Goal: Information Seeking & Learning: Check status

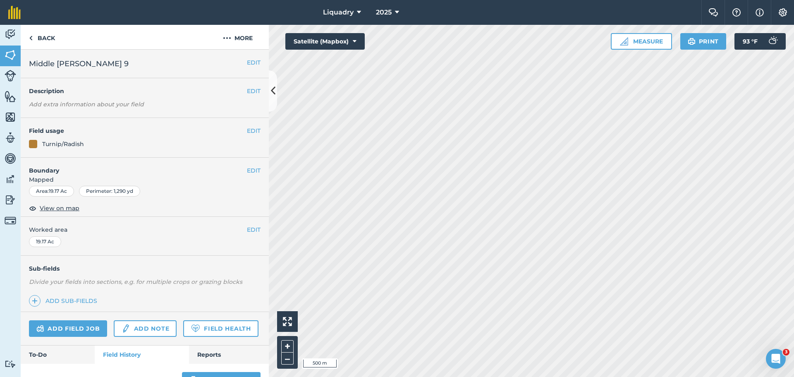
scroll to position [201, 0]
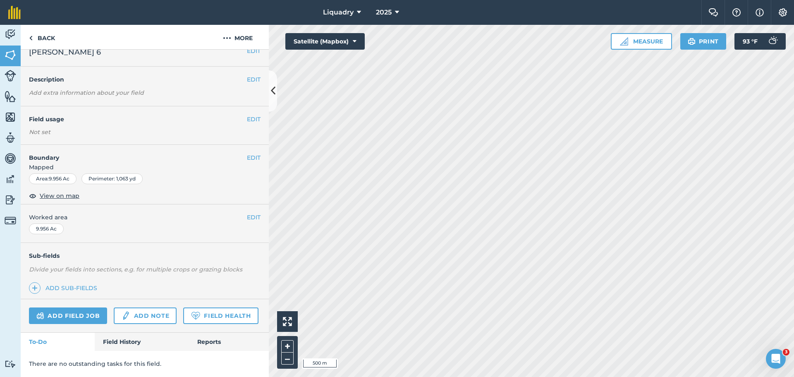
scroll to position [35, 0]
click at [132, 338] on link "Field History" at bounding box center [142, 341] width 94 height 18
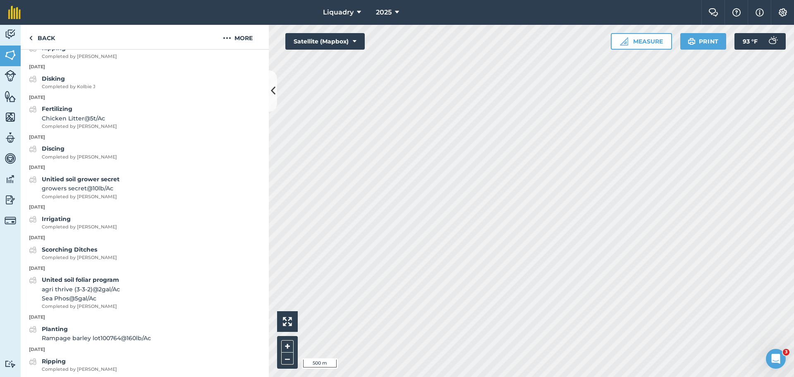
scroll to position [909, 0]
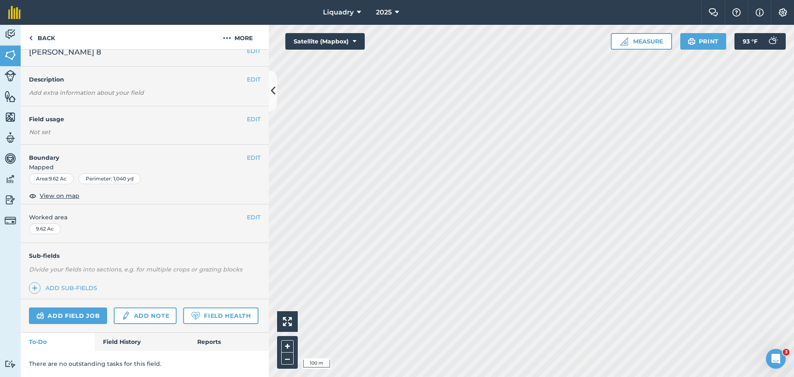
scroll to position [35, 0]
click at [116, 337] on link "Field History" at bounding box center [142, 341] width 94 height 18
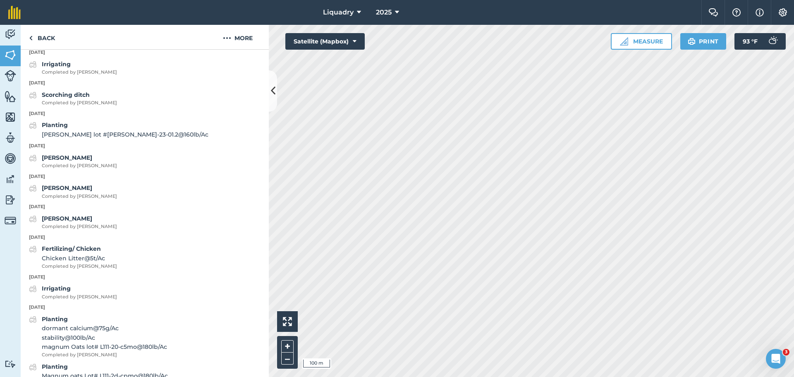
scroll to position [572, 0]
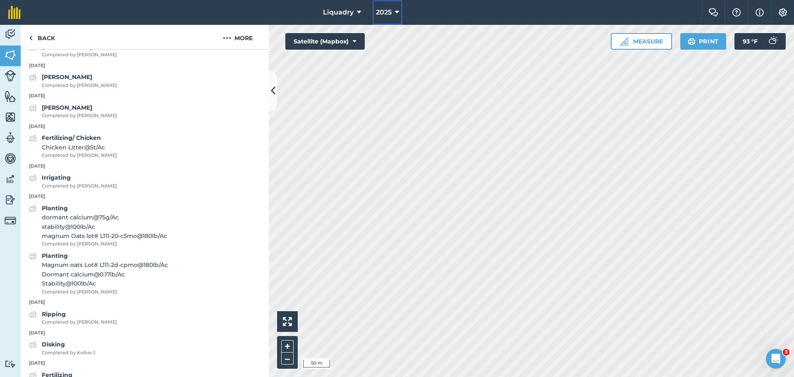
click at [398, 14] on icon at bounding box center [397, 12] width 4 height 10
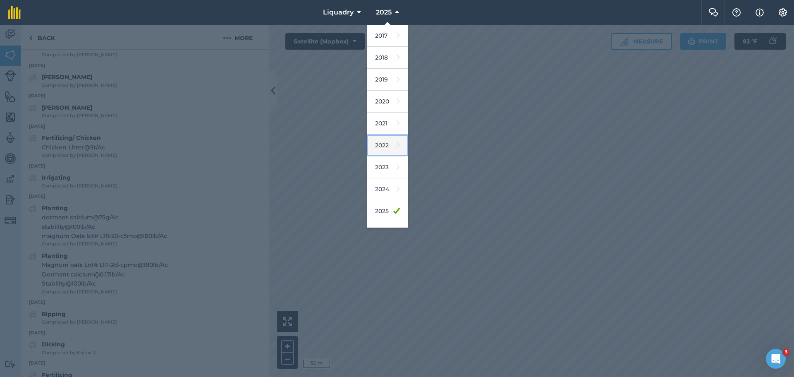
click at [387, 147] on link "2022" at bounding box center [387, 145] width 41 height 22
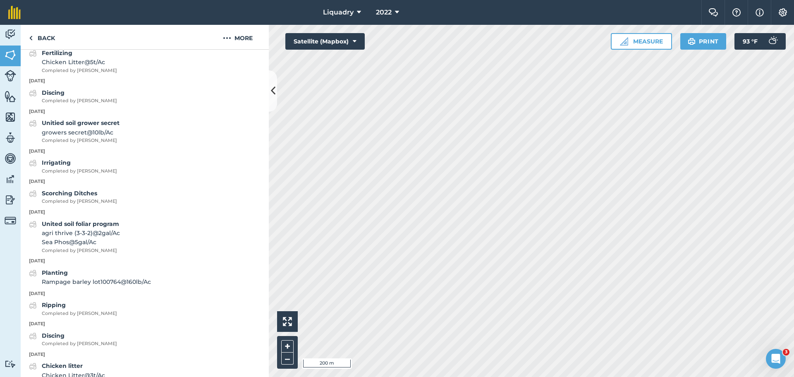
scroll to position [1015, 0]
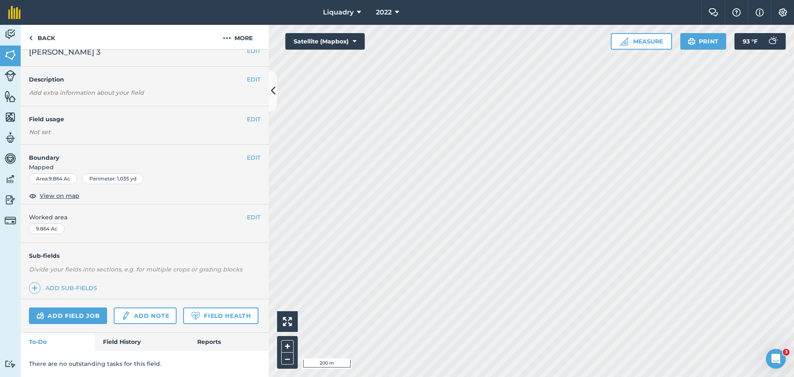
scroll to position [35, 0]
click at [116, 335] on link "Field History" at bounding box center [142, 341] width 94 height 18
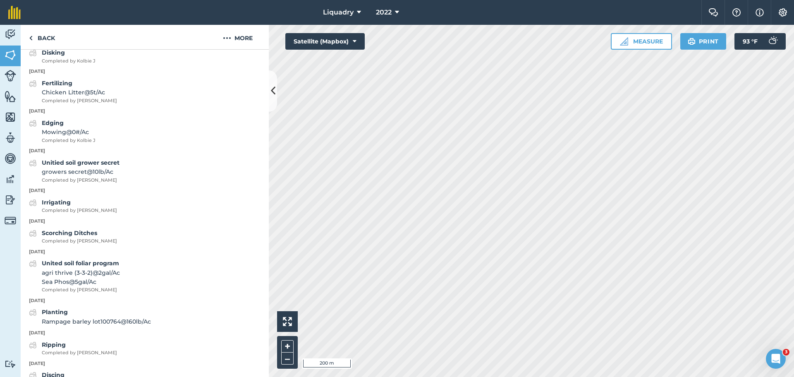
scroll to position [985, 0]
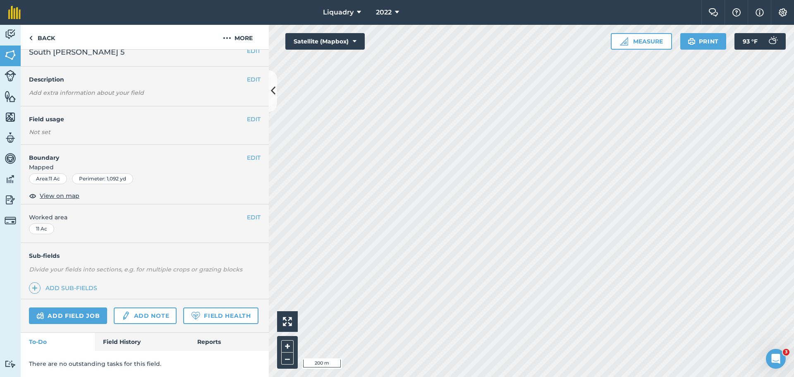
scroll to position [35, 0]
click at [122, 336] on link "Field History" at bounding box center [142, 341] width 94 height 18
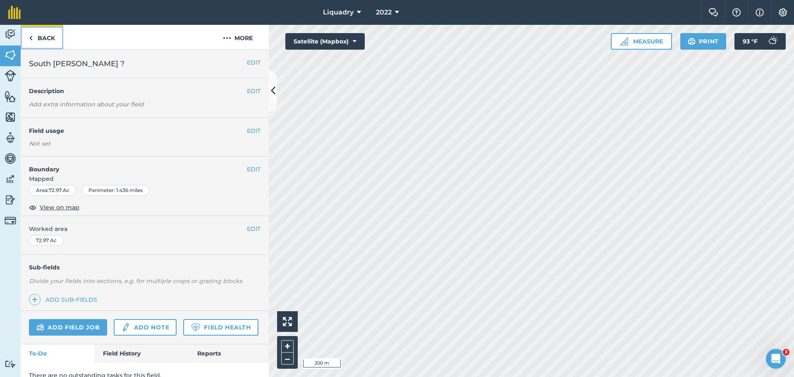
click at [58, 38] on link "Back" at bounding box center [42, 37] width 43 height 24
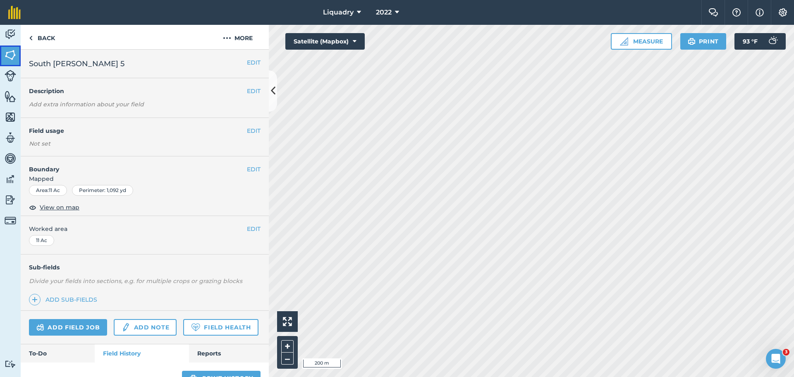
click at [12, 50] on img at bounding box center [11, 55] width 12 height 12
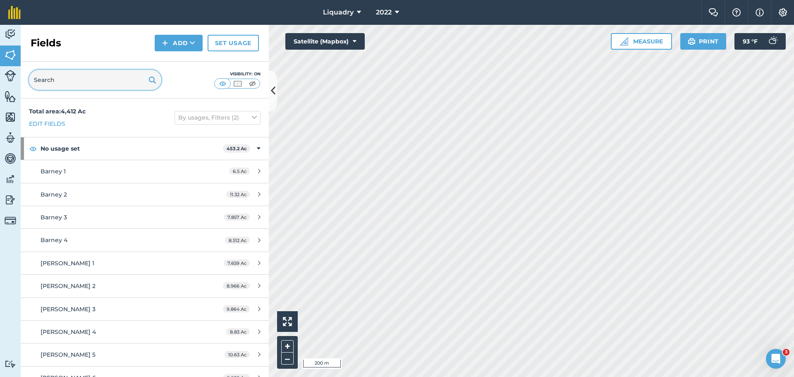
click at [98, 77] on input "text" at bounding box center [95, 80] width 132 height 20
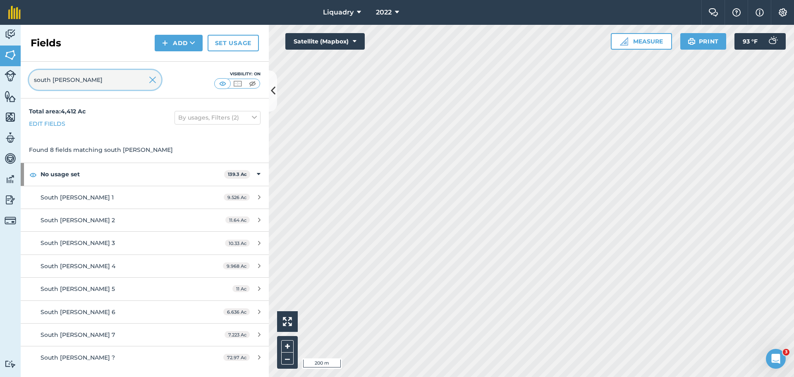
type input "south [PERSON_NAME]"
click at [398, 11] on icon at bounding box center [397, 12] width 4 height 10
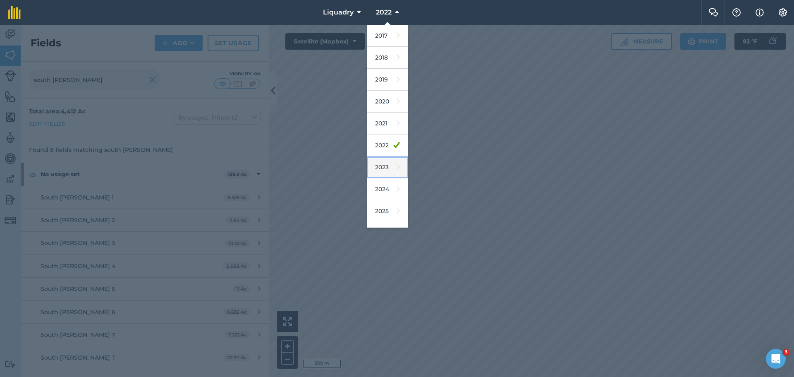
click at [382, 166] on link "2023" at bounding box center [387, 167] width 41 height 22
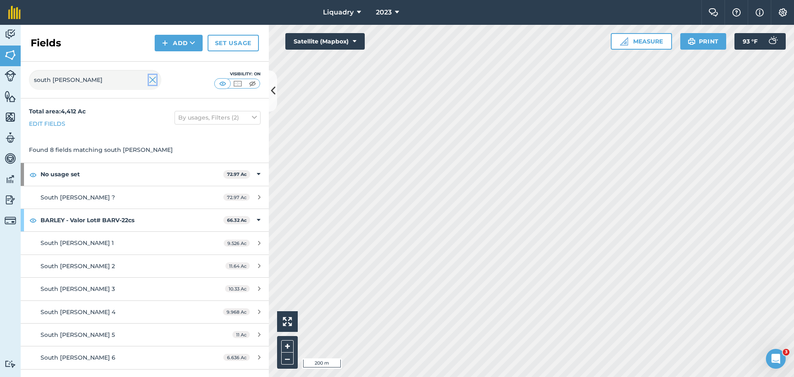
click at [153, 78] on img at bounding box center [152, 80] width 7 height 10
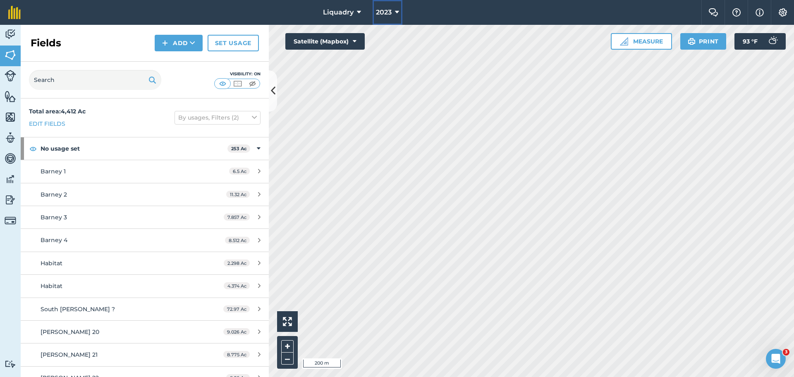
click at [398, 11] on icon at bounding box center [397, 12] width 4 height 10
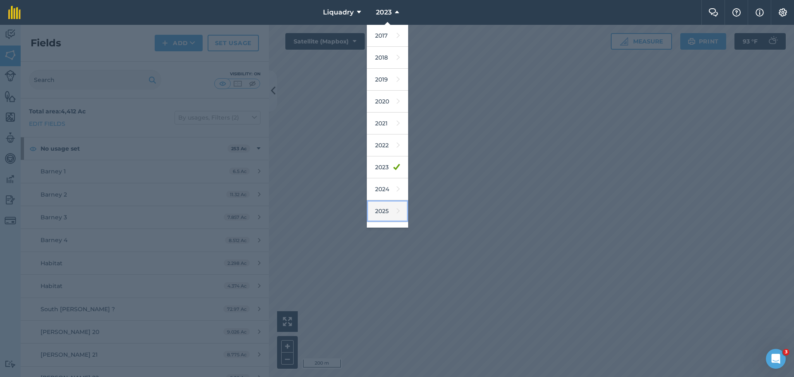
click at [394, 208] on link "2025" at bounding box center [387, 211] width 41 height 22
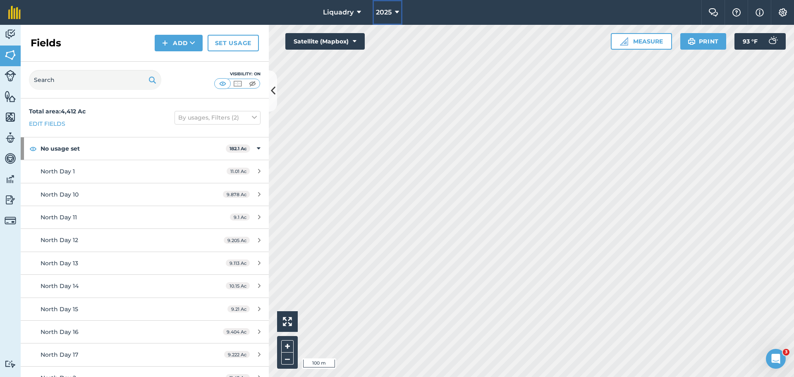
click at [395, 7] on icon at bounding box center [397, 12] width 4 height 10
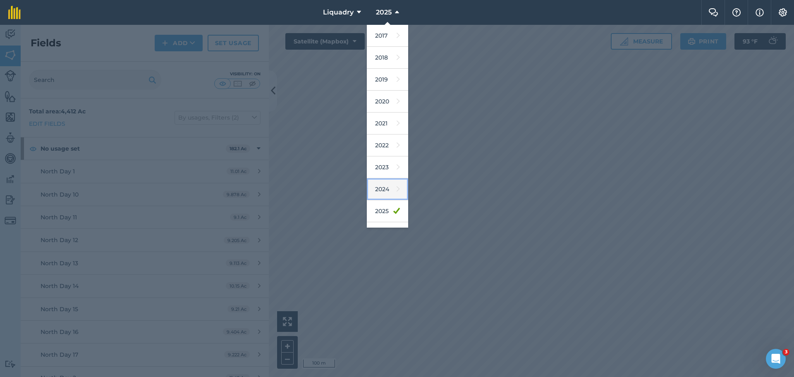
click at [396, 188] on icon at bounding box center [397, 189] width 3 height 12
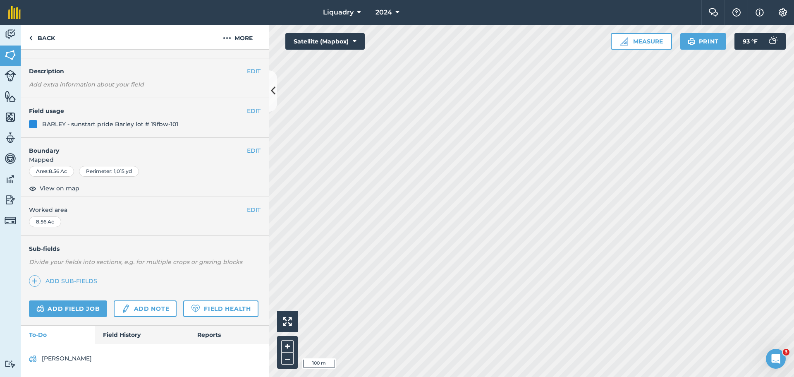
scroll to position [43, 0]
click at [134, 331] on link "Field History" at bounding box center [142, 334] width 94 height 18
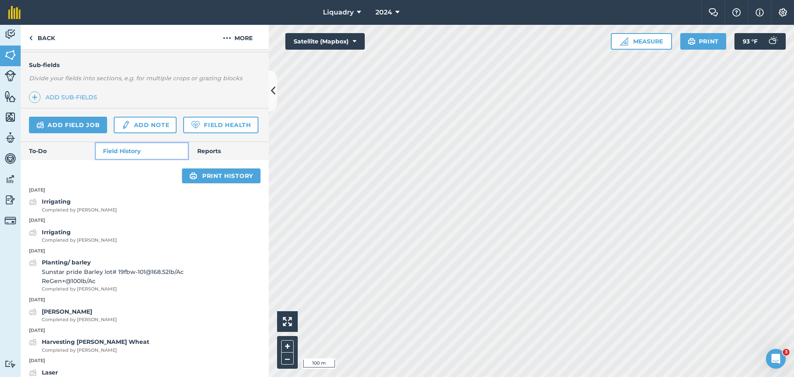
scroll to position [208, 0]
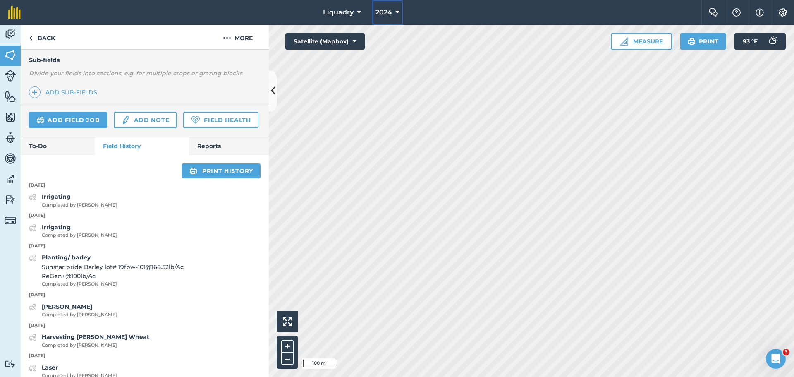
click at [399, 10] on icon at bounding box center [397, 12] width 4 height 10
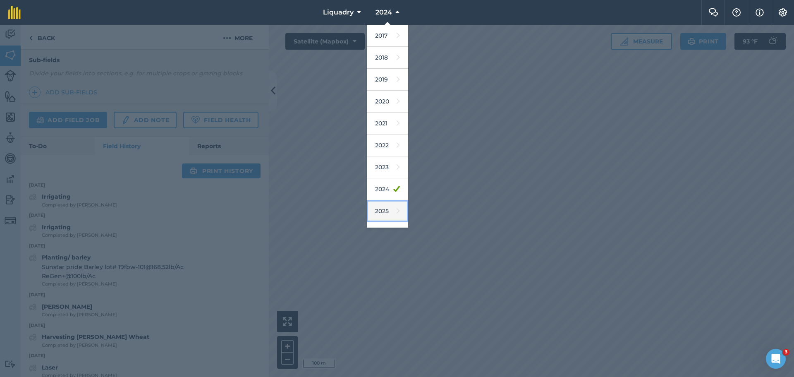
click at [386, 213] on link "2025" at bounding box center [387, 211] width 41 height 22
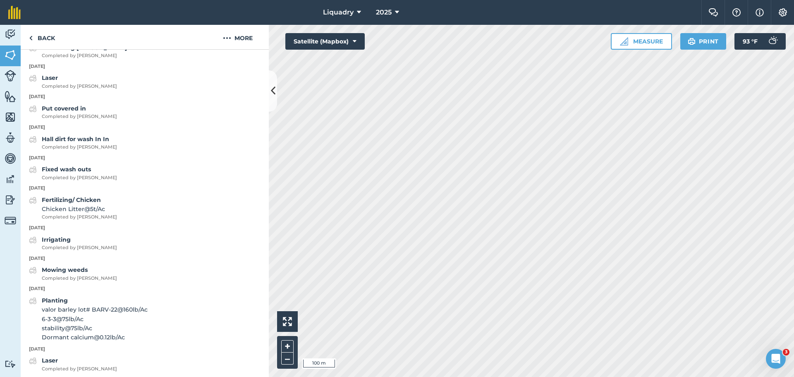
scroll to position [538, 0]
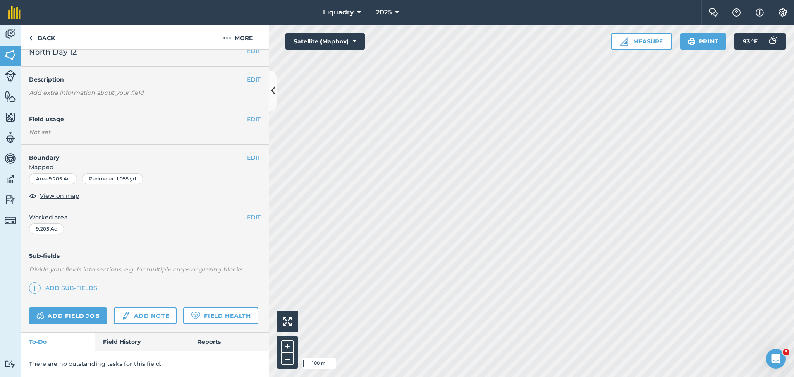
scroll to position [35, 0]
click at [119, 336] on link "Field History" at bounding box center [142, 341] width 94 height 18
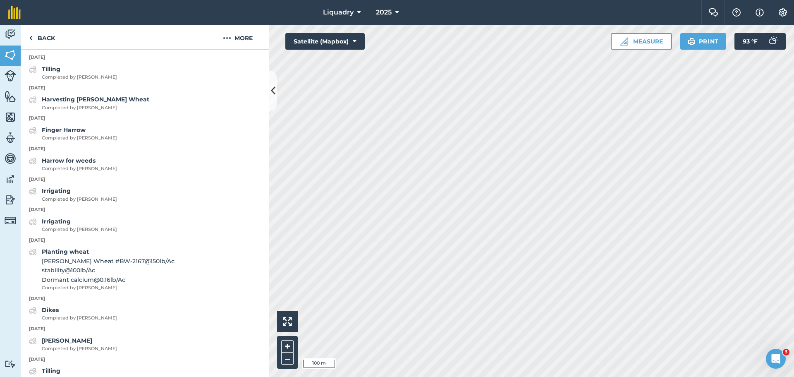
scroll to position [407, 0]
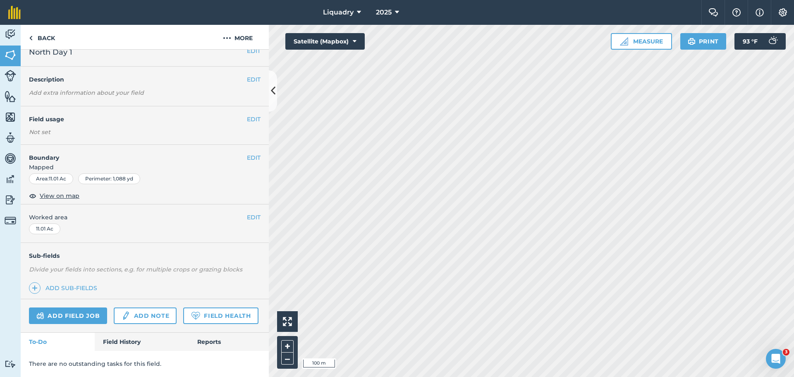
scroll to position [35, 0]
